Goal: Information Seeking & Learning: Find specific fact

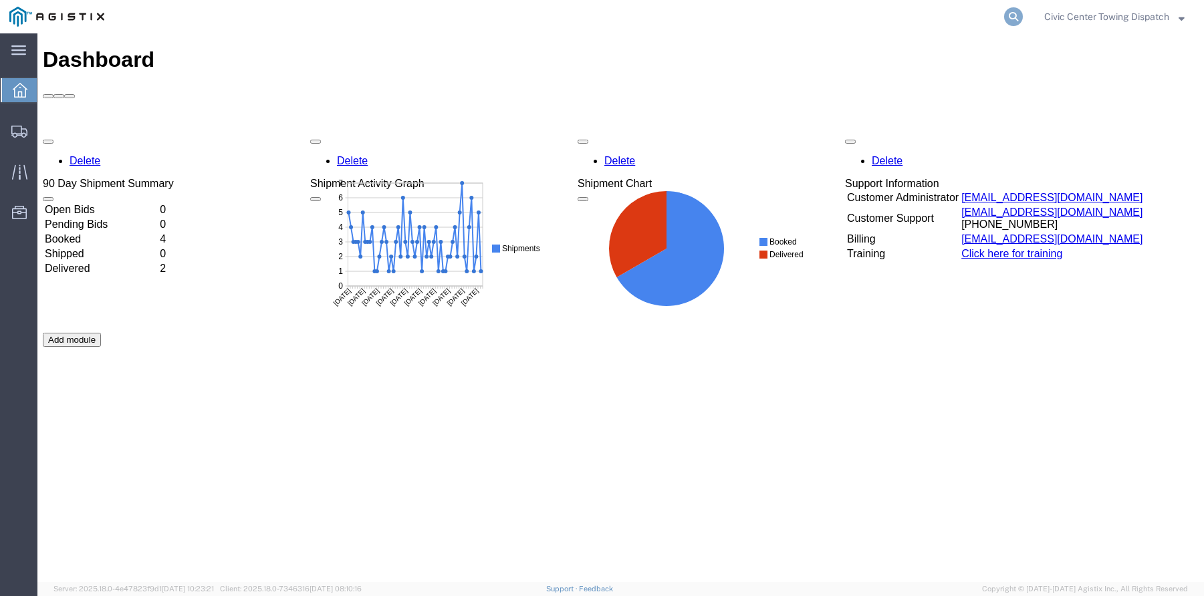
click at [1007, 11] on icon at bounding box center [1013, 16] width 19 height 19
click at [812, 11] on input "search" at bounding box center [801, 17] width 406 height 32
type input "527111855"
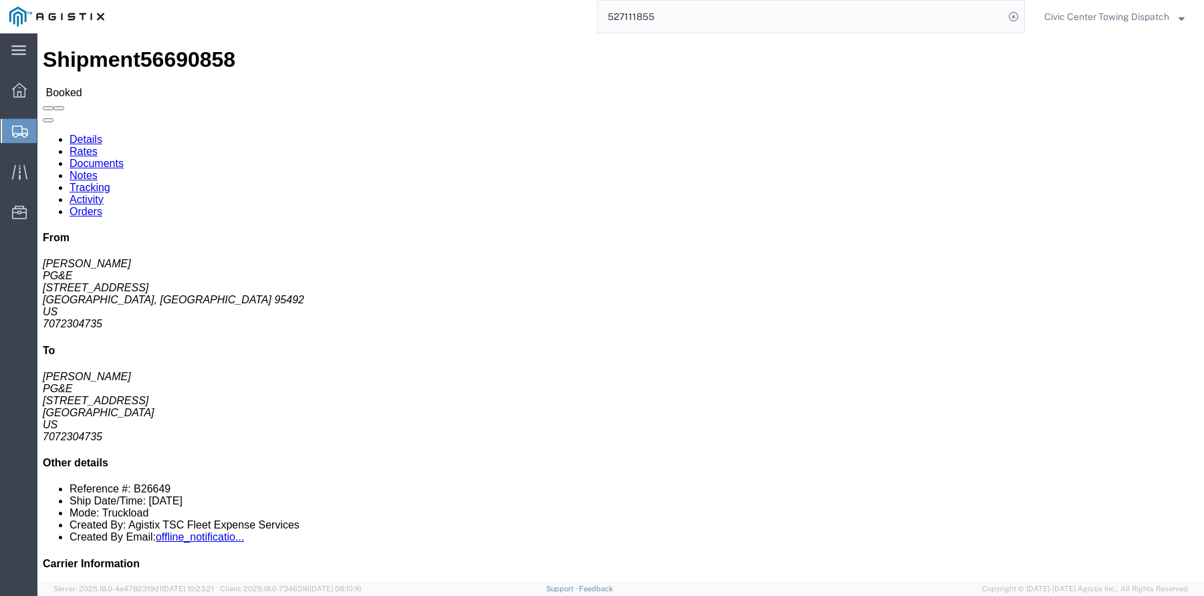
click link "Documents"
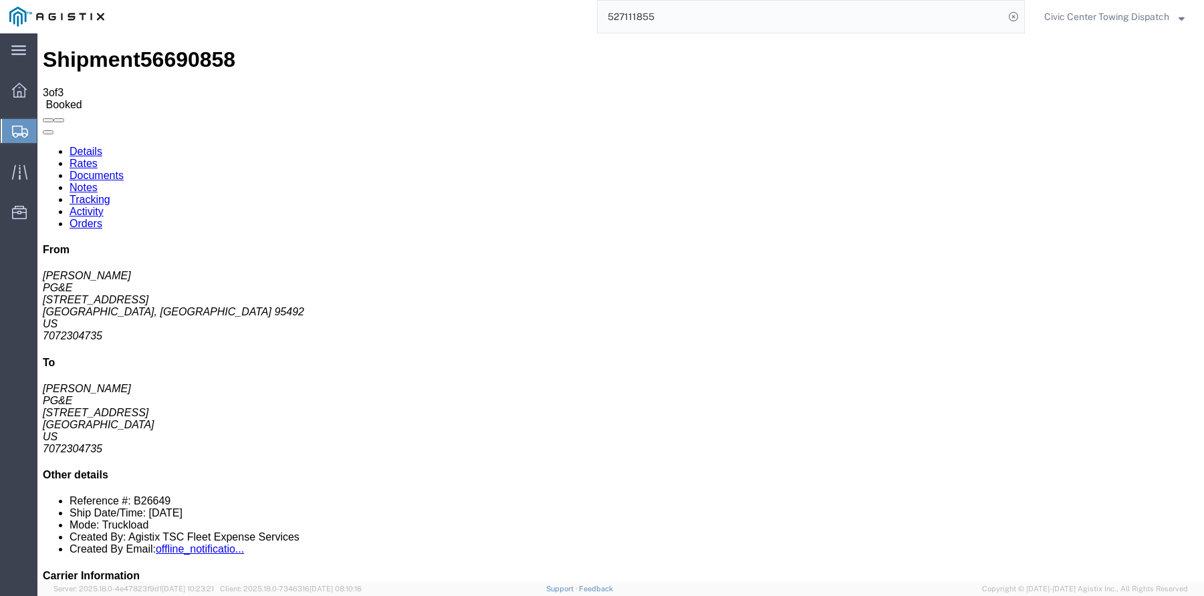
drag, startPoint x: 114, startPoint y: 185, endPoint x: 46, endPoint y: 288, distance: 124.0
